Goal: Complete application form

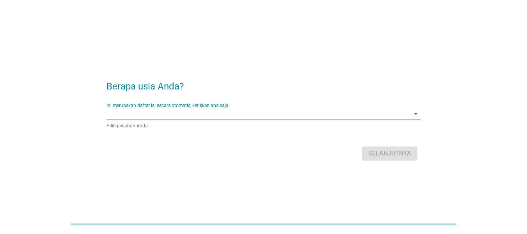
click at [238, 114] on input "Ini merupakan daftar isi secara otomatis, ketikkan apa saja" at bounding box center [258, 113] width 303 height 12
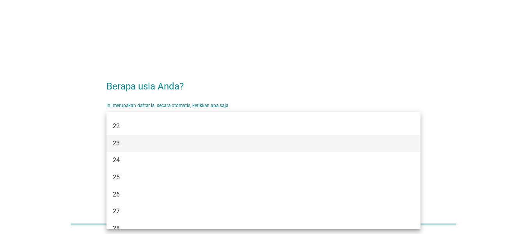
scroll to position [156, 0]
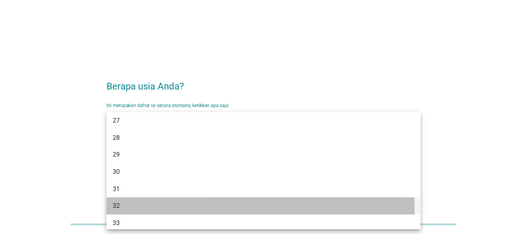
click at [162, 201] on div "32" at bounding box center [251, 205] width 277 height 9
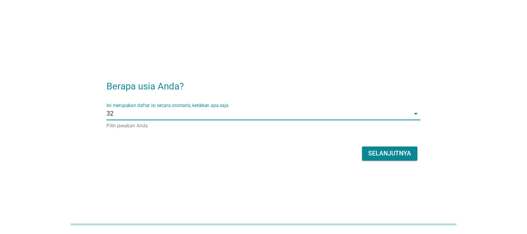
click at [404, 151] on div "Selanjutnya" at bounding box center [389, 153] width 43 height 9
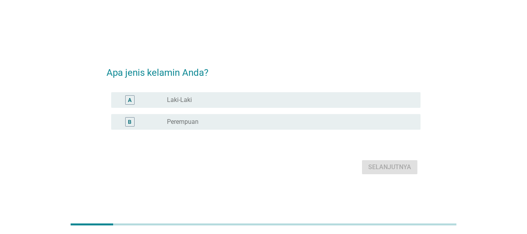
click at [216, 118] on div "radio_button_unchecked Perempuan" at bounding box center [287, 122] width 241 height 8
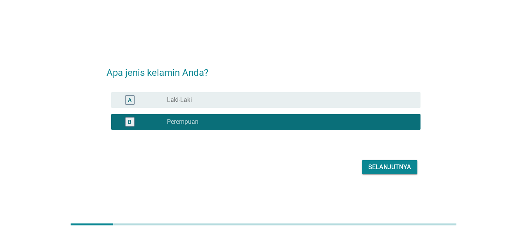
click at [401, 167] on div "Selanjutnya" at bounding box center [389, 166] width 43 height 9
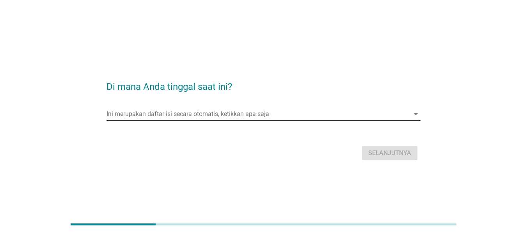
click at [201, 110] on input "Ini merupakan daftar isi secara otomatis, ketikkan apa saja" at bounding box center [258, 114] width 303 height 12
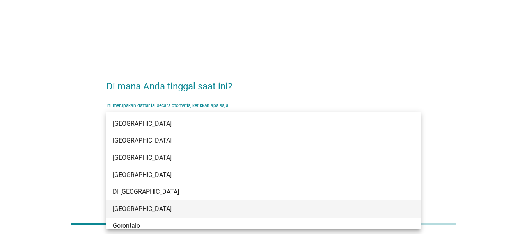
click at [165, 210] on div "[GEOGRAPHIC_DATA]" at bounding box center [251, 208] width 277 height 9
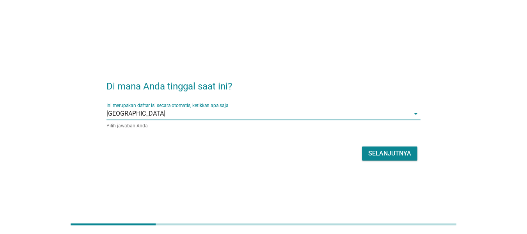
click at [399, 153] on div "Selanjutnya" at bounding box center [389, 153] width 43 height 9
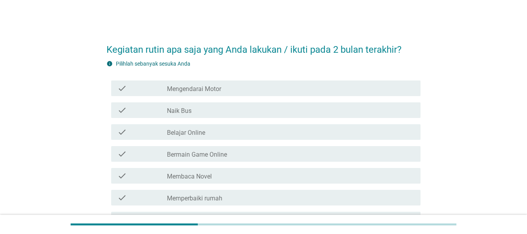
click at [207, 91] on label "Mengendarai Motor" at bounding box center [194, 89] width 54 height 8
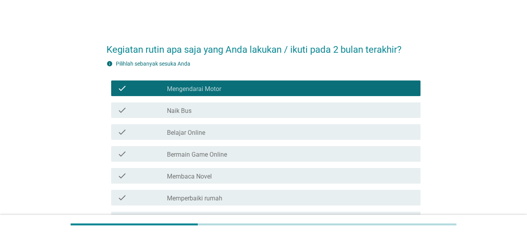
click at [206, 130] on div "check_box_outline_blank Belajar Online" at bounding box center [290, 131] width 247 height 9
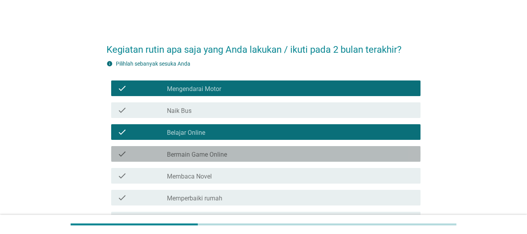
click at [216, 151] on label "Bermain Game Online" at bounding box center [197, 155] width 60 height 8
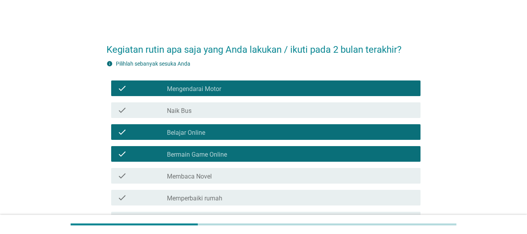
scroll to position [39, 0]
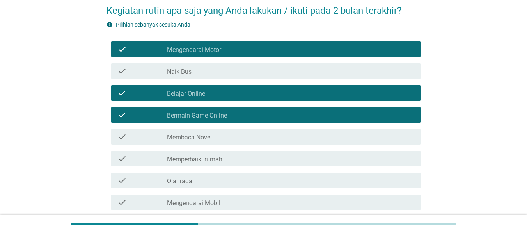
click at [230, 181] on div "check_box_outline_blank Olahraga" at bounding box center [290, 180] width 247 height 9
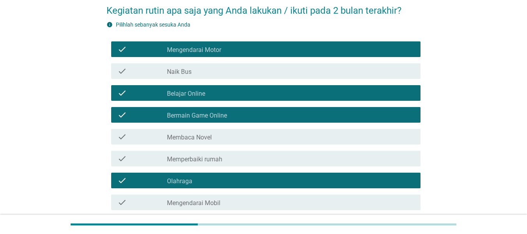
click at [229, 200] on div "check_box_outline_blank Mengendarai Mobil" at bounding box center [290, 201] width 247 height 9
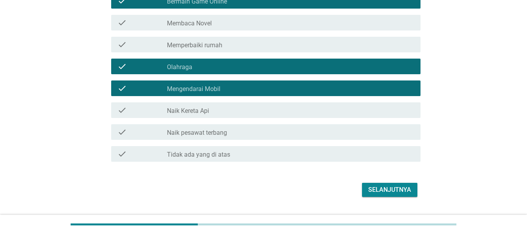
scroll to position [156, 0]
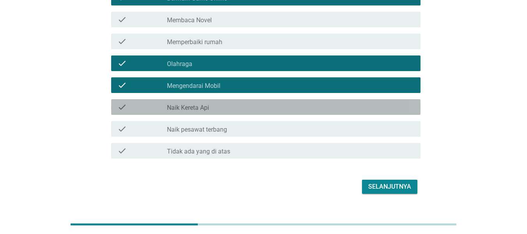
click at [226, 114] on div "check check_box_outline_blank Naik Kereta Api" at bounding box center [265, 107] width 309 height 16
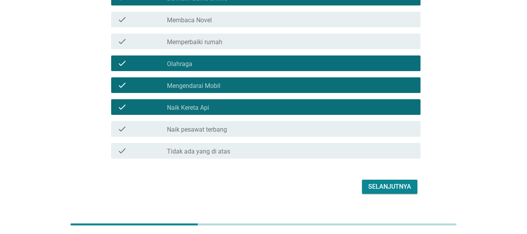
click at [381, 189] on div "Selanjutnya" at bounding box center [389, 186] width 43 height 9
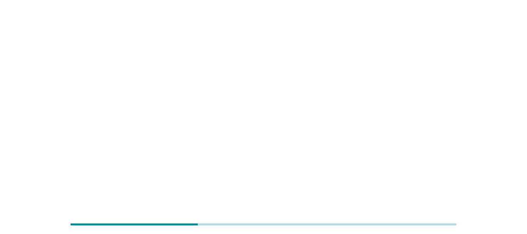
scroll to position [0, 0]
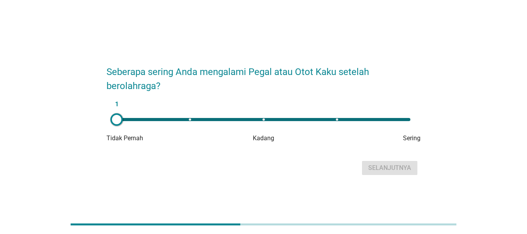
click at [329, 117] on div "1" at bounding box center [263, 120] width 306 height 16
type input "4"
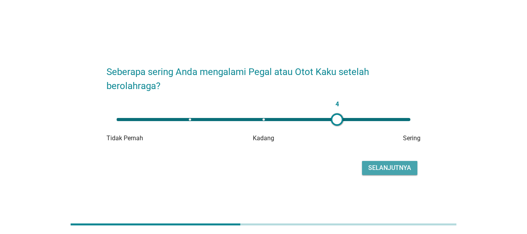
click at [374, 173] on button "Selanjutnya" at bounding box center [389, 168] width 55 height 14
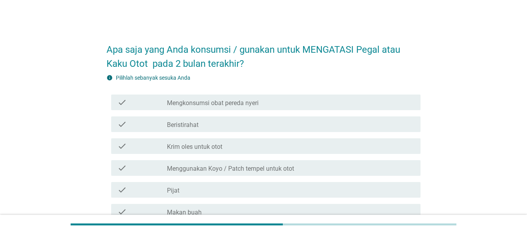
click at [234, 101] on label "Mengkonsumsi obat pereda nyeri" at bounding box center [213, 103] width 92 height 8
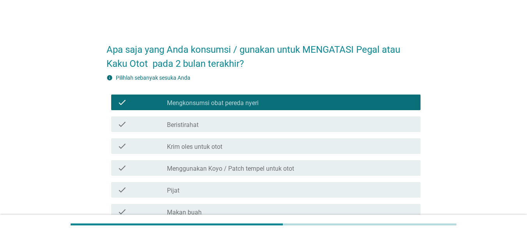
click at [237, 125] on div "check_box_outline_blank Beristirahat" at bounding box center [290, 123] width 247 height 9
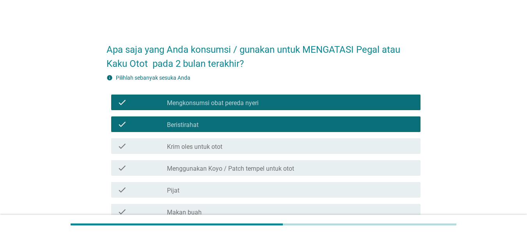
click at [243, 149] on div "check_box_outline_blank Krim oles untuk otot" at bounding box center [290, 145] width 247 height 9
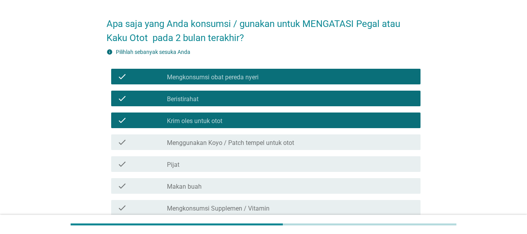
scroll to position [39, 0]
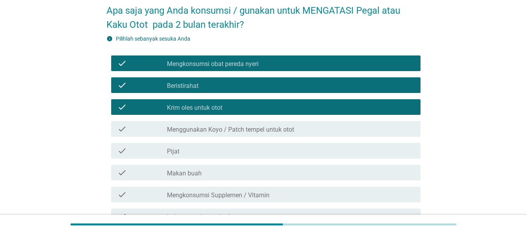
click at [250, 128] on label "Menggunakan Koyo / Patch tempel untuk otot" at bounding box center [230, 130] width 127 height 8
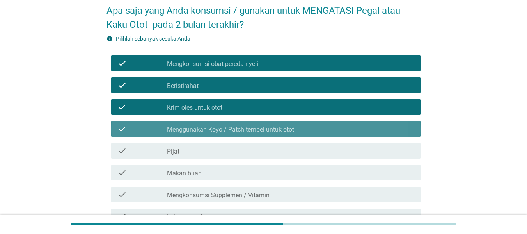
click at [247, 146] on div "check check_box_outline_blank Pijat" at bounding box center [265, 151] width 309 height 16
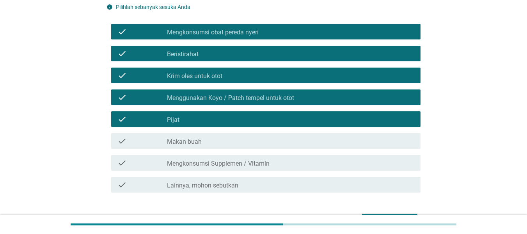
scroll to position [117, 0]
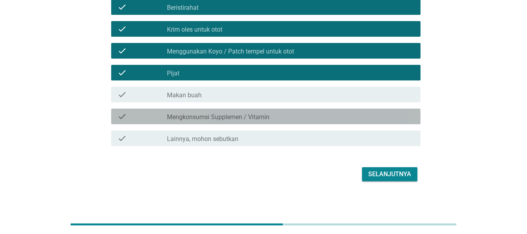
click at [241, 117] on label "Mengkonsumsi Supplemen / Vitamin" at bounding box center [218, 117] width 103 height 8
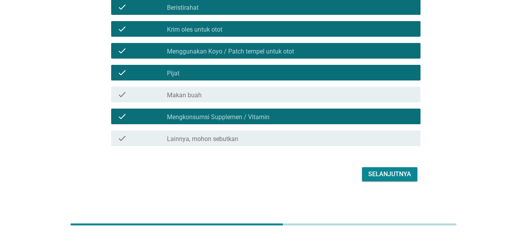
click at [380, 175] on div "Selanjutnya" at bounding box center [389, 173] width 43 height 9
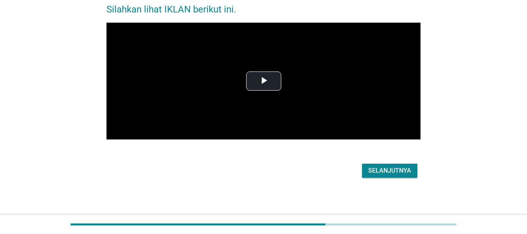
scroll to position [0, 0]
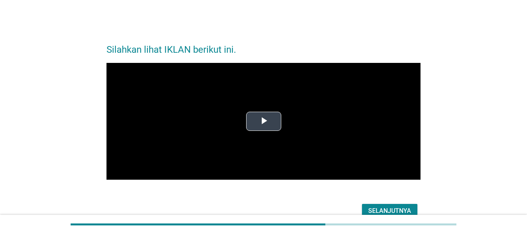
click at [264, 121] on span "Video Player" at bounding box center [264, 121] width 0 height 0
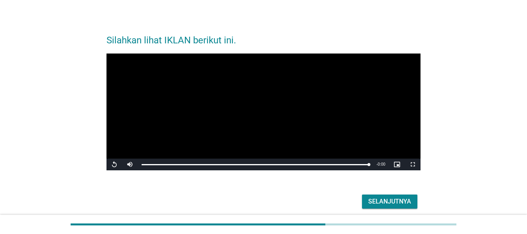
scroll to position [39, 0]
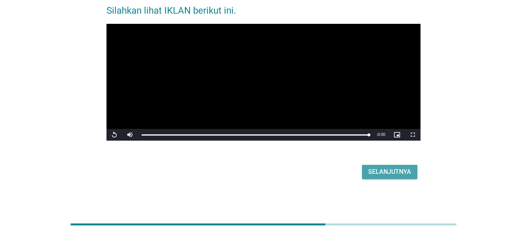
click at [394, 172] on div "Selanjutnya" at bounding box center [389, 171] width 43 height 9
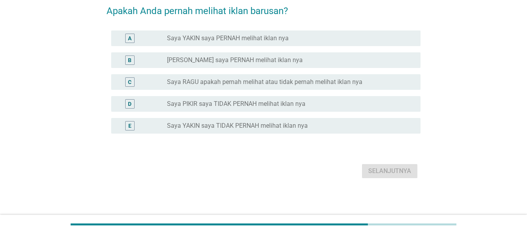
scroll to position [0, 0]
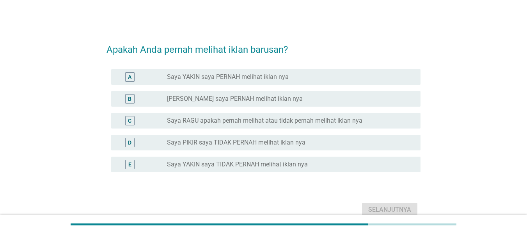
click at [275, 78] on label "Saya YAKIN saya PERNAH melihat iklan nya" at bounding box center [228, 77] width 122 height 8
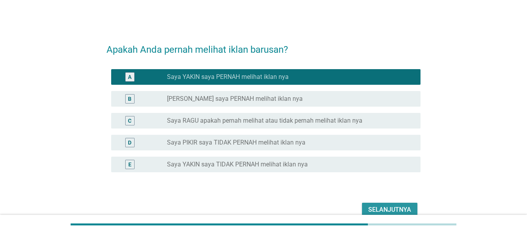
click at [415, 208] on button "Selanjutnya" at bounding box center [389, 210] width 55 height 14
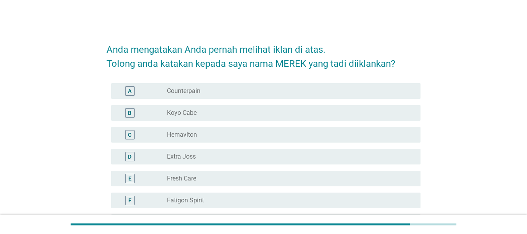
click at [248, 113] on div "radio_button_unchecked Koyo Cabe" at bounding box center [287, 113] width 241 height 8
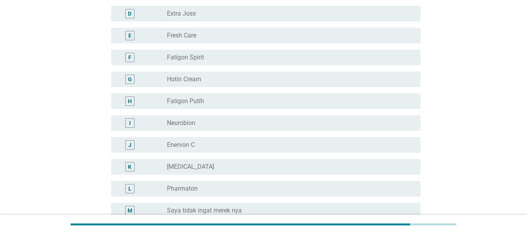
scroll to position [78, 0]
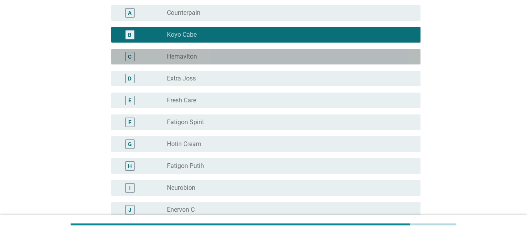
click at [229, 59] on div "radio_button_unchecked Hemaviton" at bounding box center [287, 57] width 241 height 8
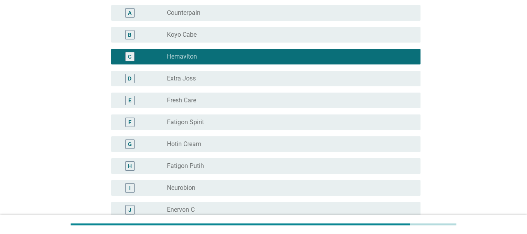
click at [221, 39] on div "radio_button_unchecked Koyo Cabe" at bounding box center [290, 34] width 247 height 9
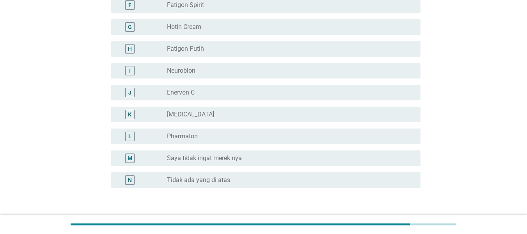
scroll to position [249, 0]
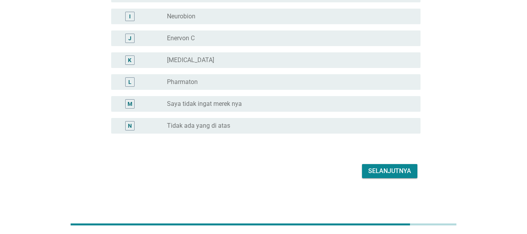
click at [394, 172] on div "Selanjutnya" at bounding box center [389, 170] width 43 height 9
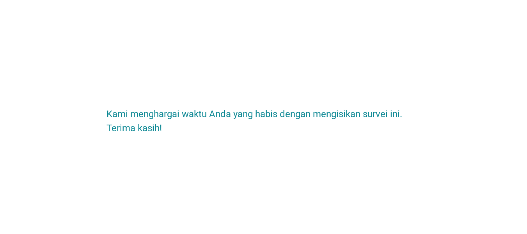
scroll to position [0, 0]
